Goal: Task Accomplishment & Management: Manage account settings

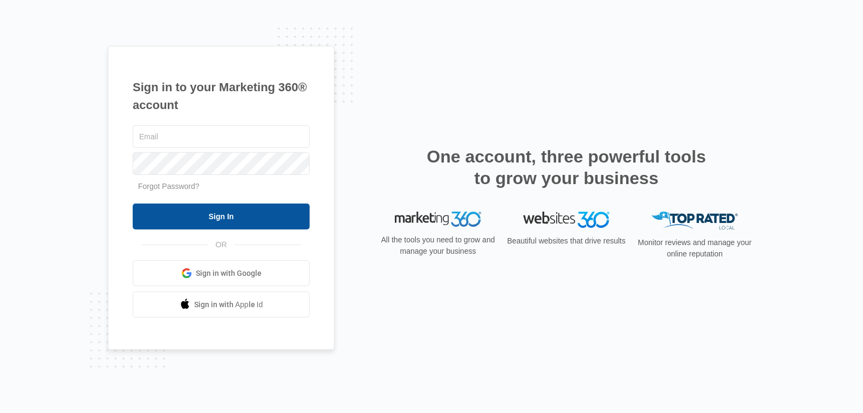
type input "[EMAIL_ADDRESS][DOMAIN_NAME]"
click at [225, 221] on input "Sign In" at bounding box center [221, 216] width 177 height 26
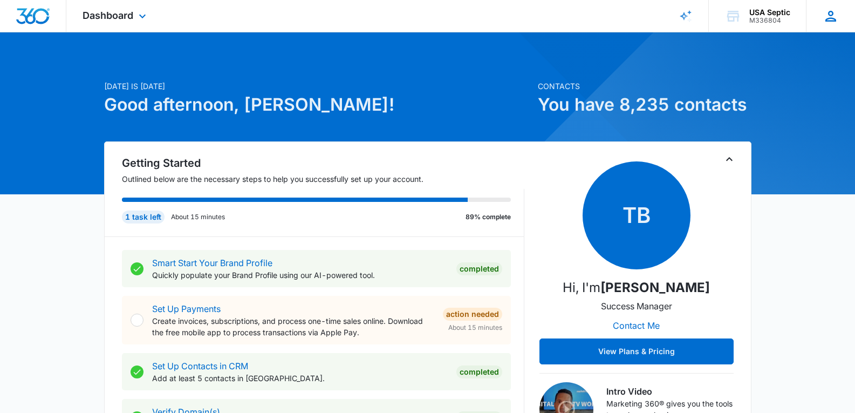
click at [834, 19] on icon at bounding box center [831, 16] width 16 height 16
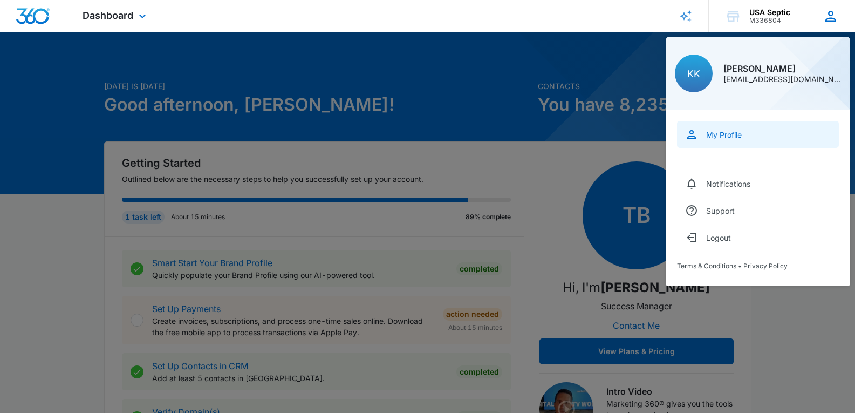
click at [735, 133] on div "My Profile" at bounding box center [724, 134] width 36 height 9
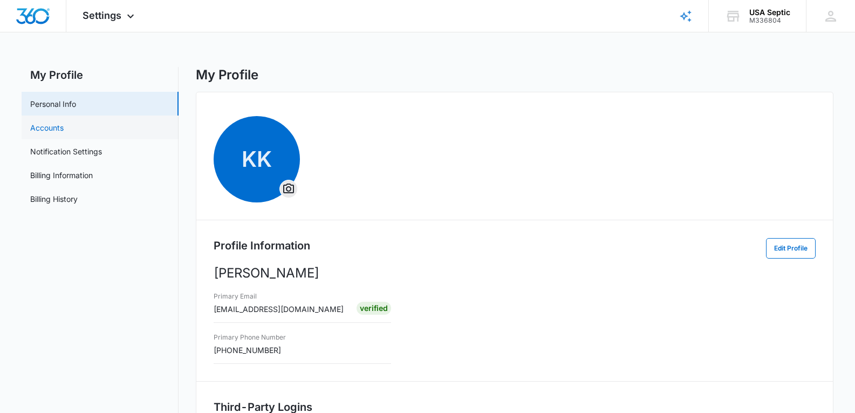
click at [54, 128] on link "Accounts" at bounding box center [46, 127] width 33 height 11
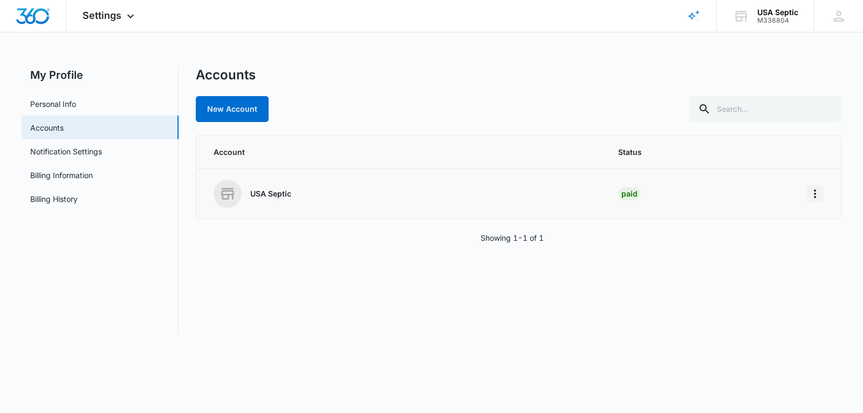
click at [815, 190] on icon "Home" at bounding box center [815, 193] width 2 height 9
click at [247, 110] on link "New Account" at bounding box center [232, 109] width 73 height 26
select select "US"
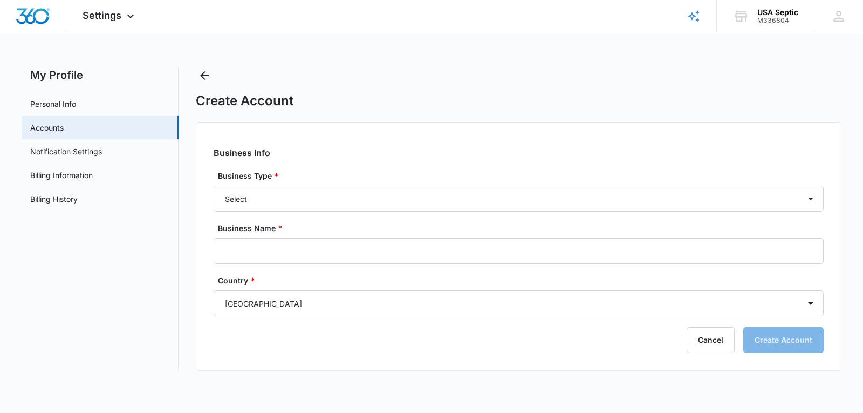
click at [419, 69] on div "Create Account" at bounding box center [519, 88] width 646 height 42
